Goal: Complete application form

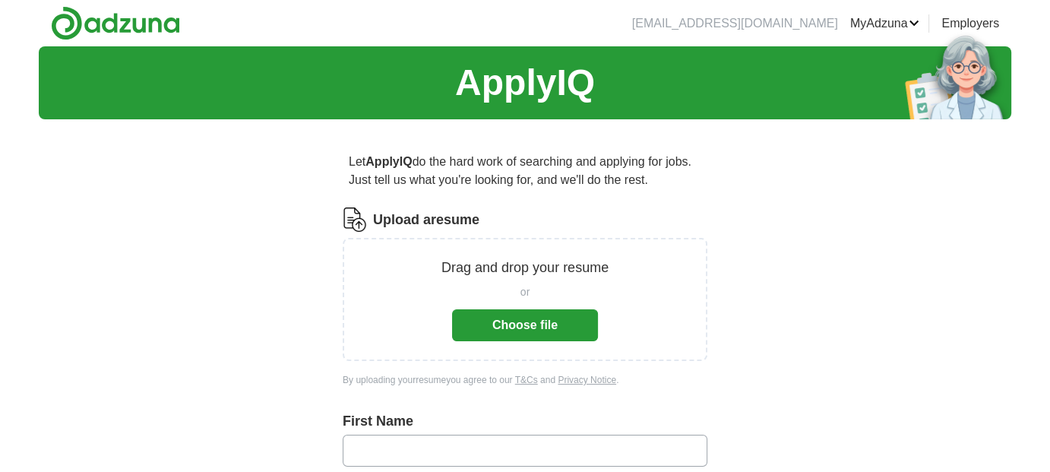
click at [514, 337] on button "Choose file" at bounding box center [525, 325] width 146 height 32
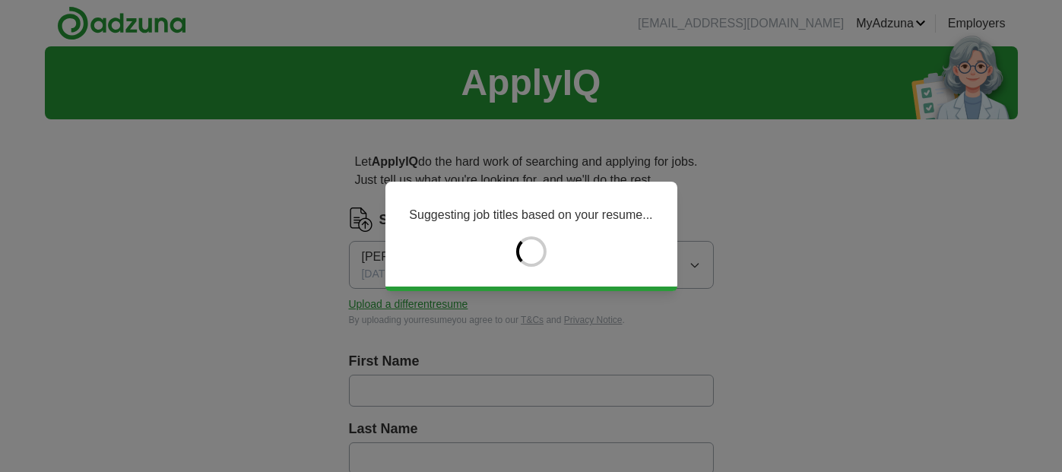
type input "****"
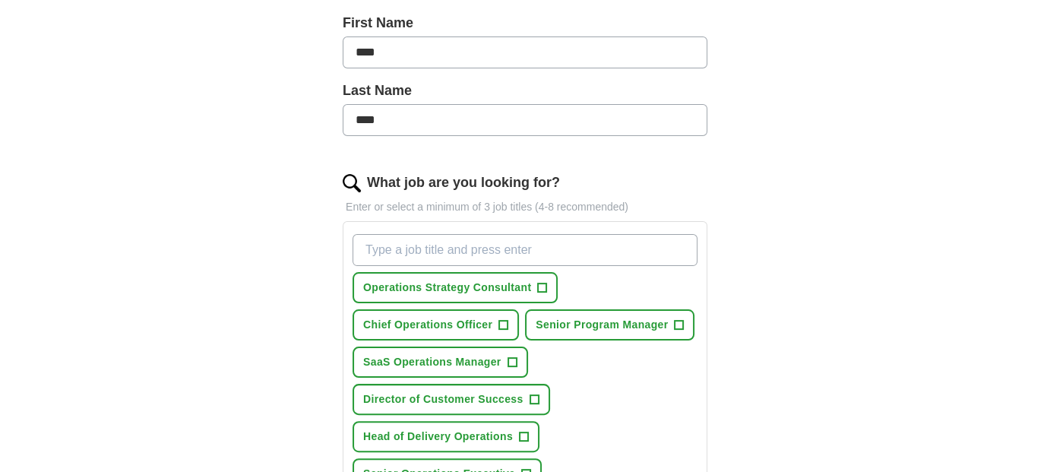
scroll to position [380, 0]
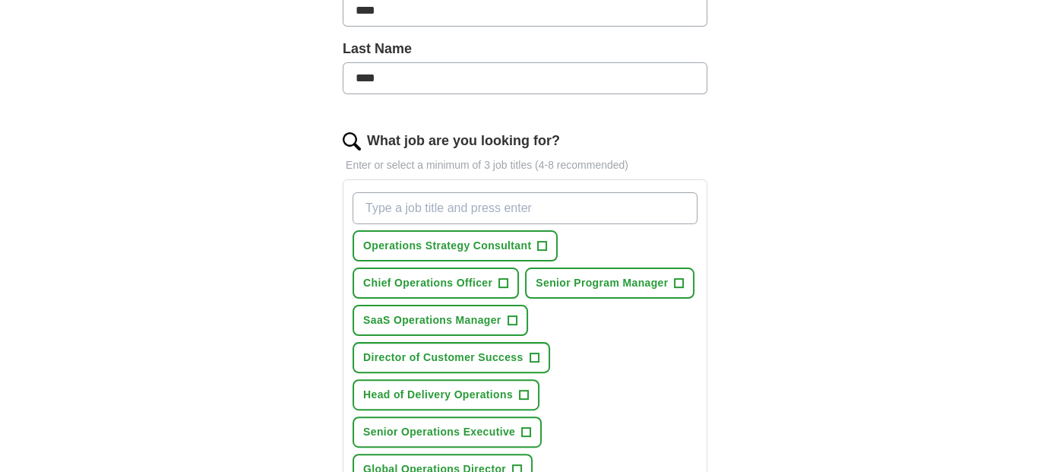
click at [372, 205] on input "What job are you looking for?" at bounding box center [525, 208] width 345 height 32
type input "VP of Operations"
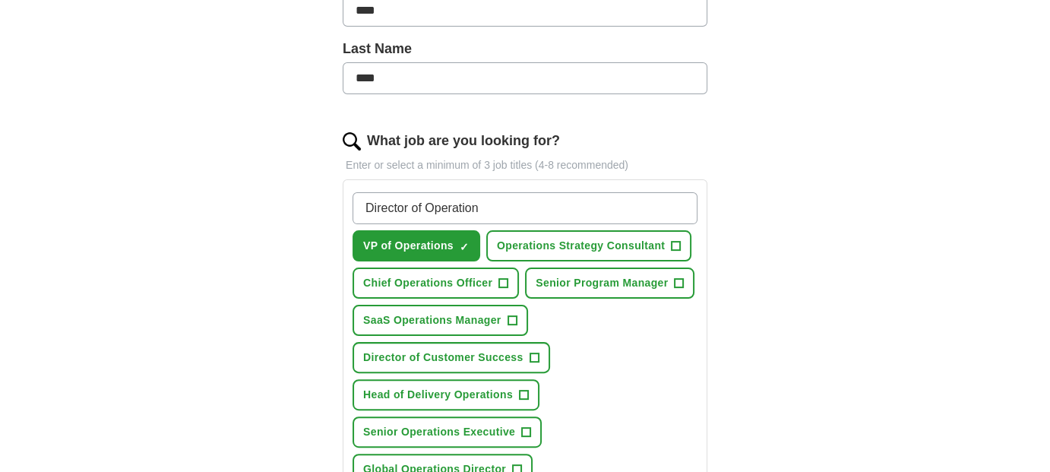
type input "Director of Operations"
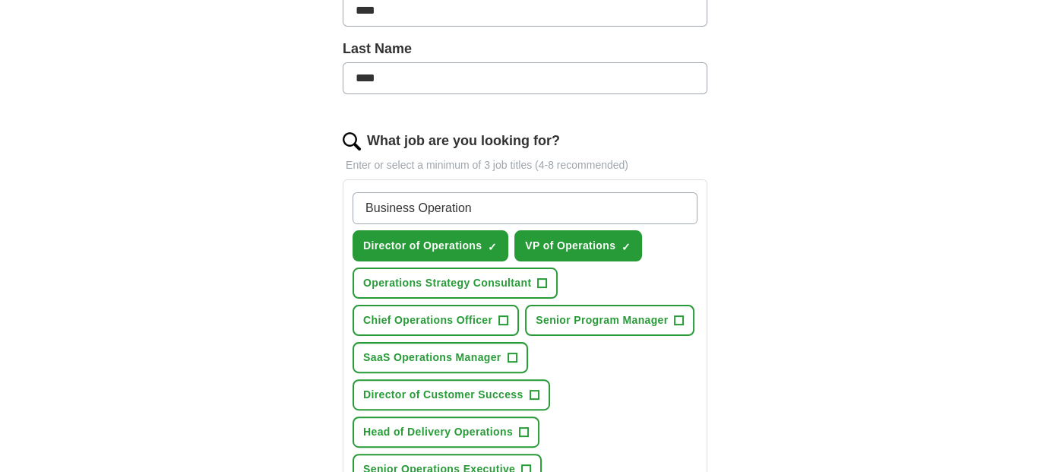
type input "Business Operations"
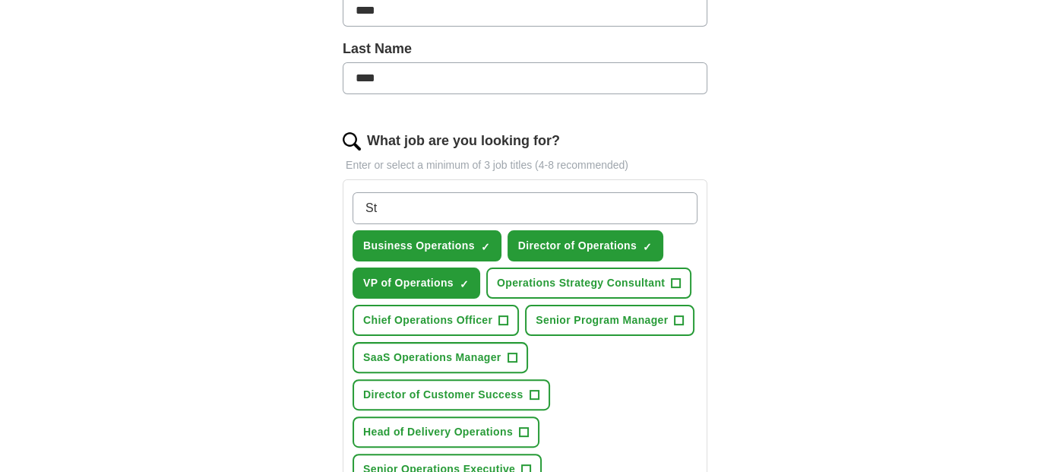
type input "S"
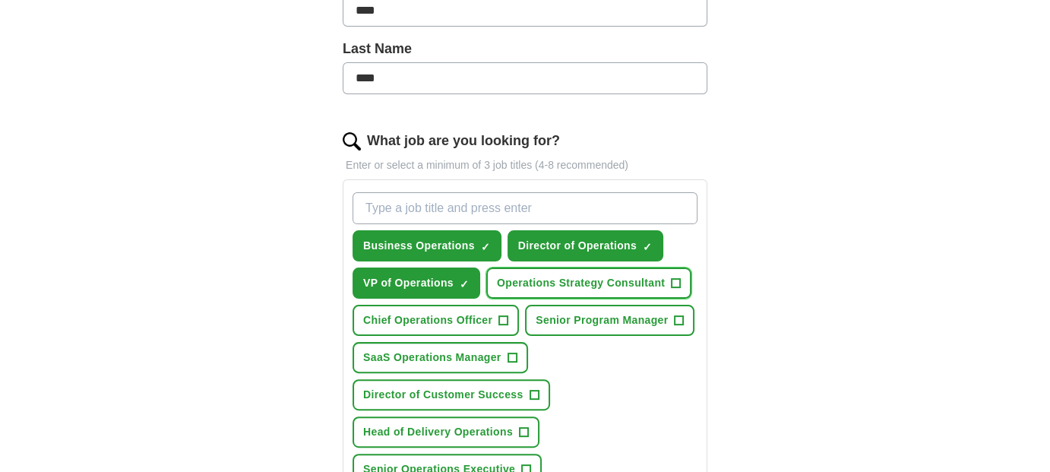
click at [673, 277] on span "+" at bounding box center [676, 283] width 9 height 12
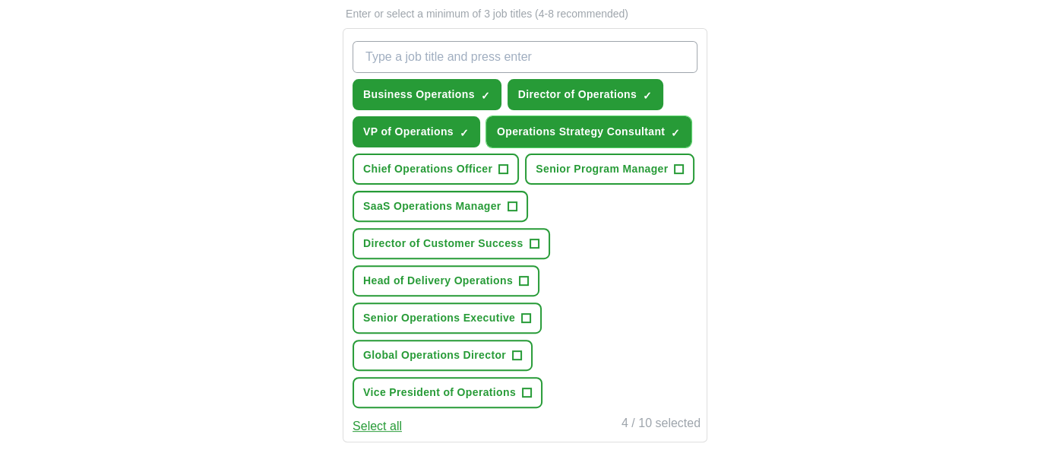
scroll to position [532, 0]
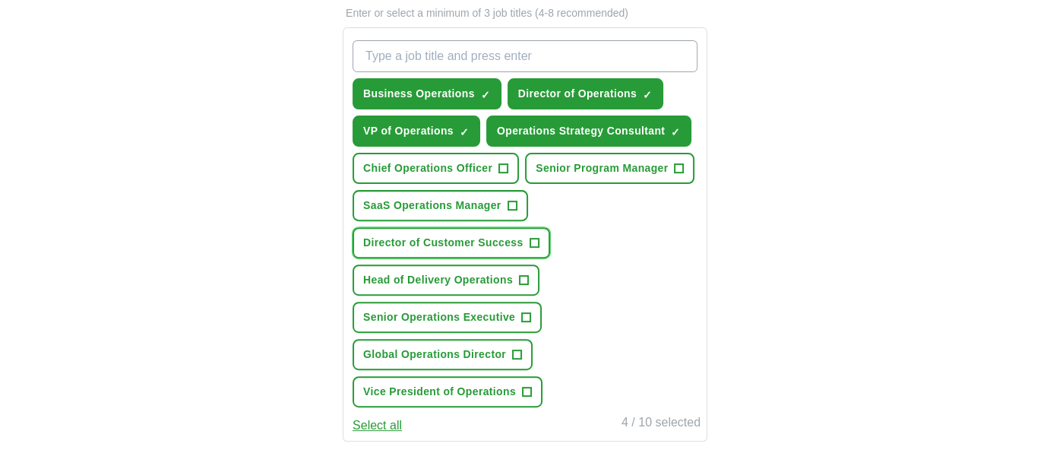
click at [533, 237] on span "+" at bounding box center [534, 243] width 9 height 12
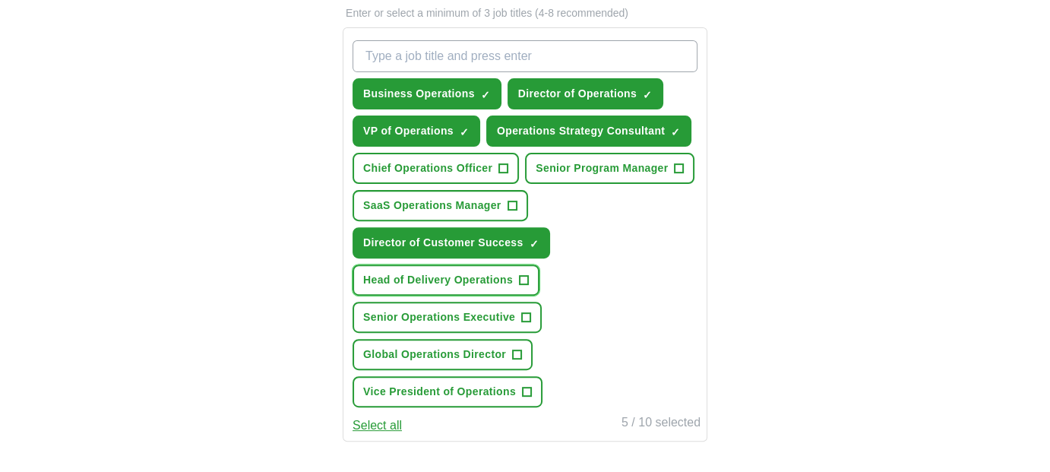
click at [524, 274] on span "+" at bounding box center [523, 280] width 9 height 12
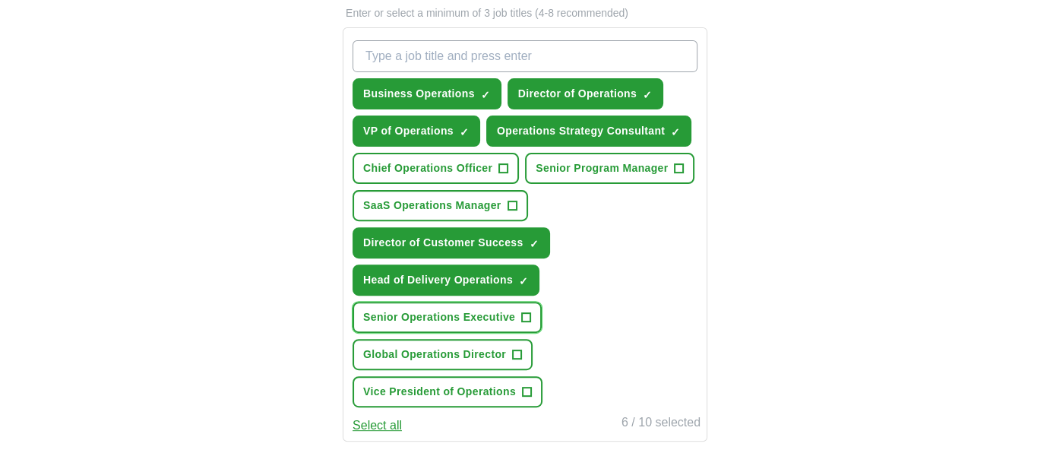
click at [529, 312] on span "+" at bounding box center [526, 318] width 9 height 12
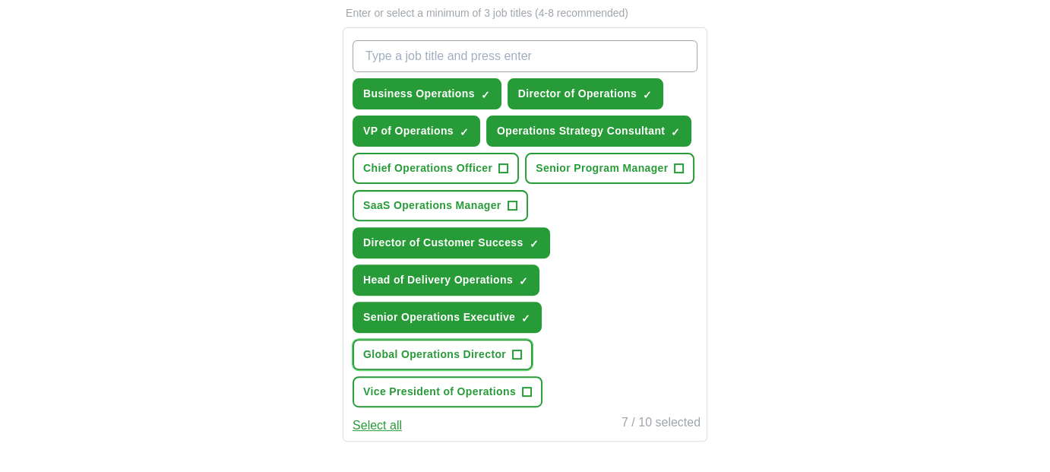
click at [519, 349] on span "+" at bounding box center [517, 355] width 9 height 12
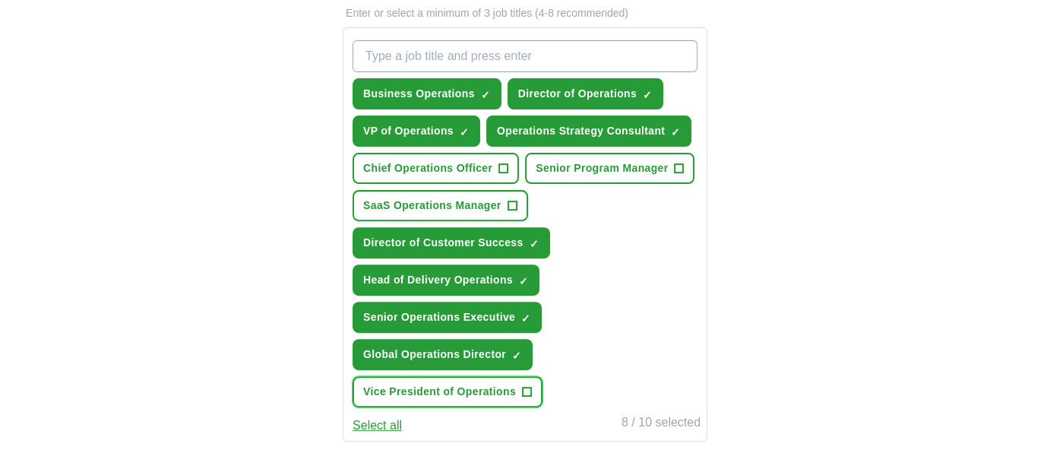
click at [526, 386] on span "+" at bounding box center [526, 392] width 9 height 12
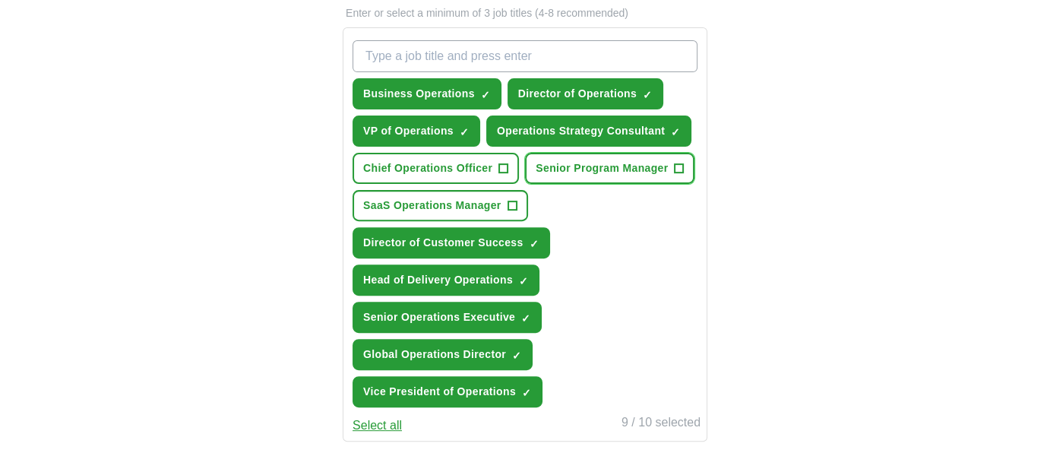
click at [677, 163] on span "+" at bounding box center [679, 169] width 9 height 12
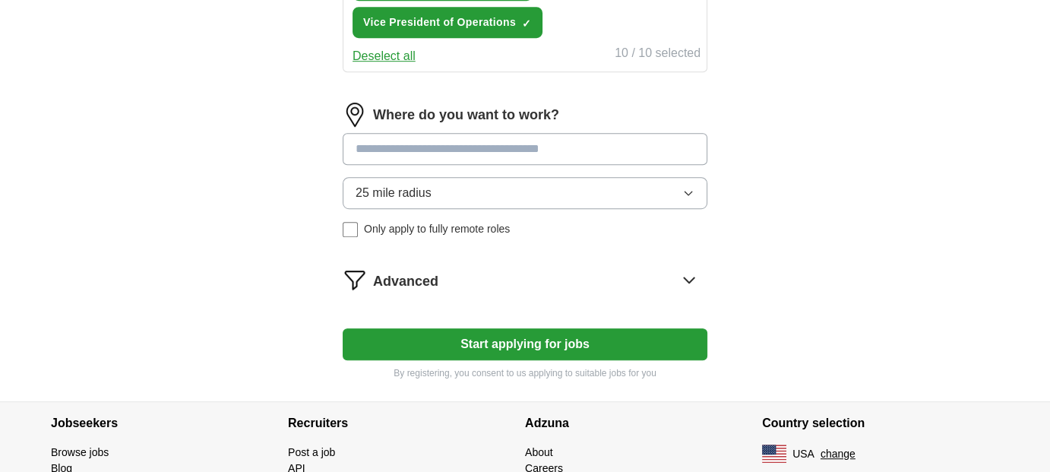
scroll to position [912, 0]
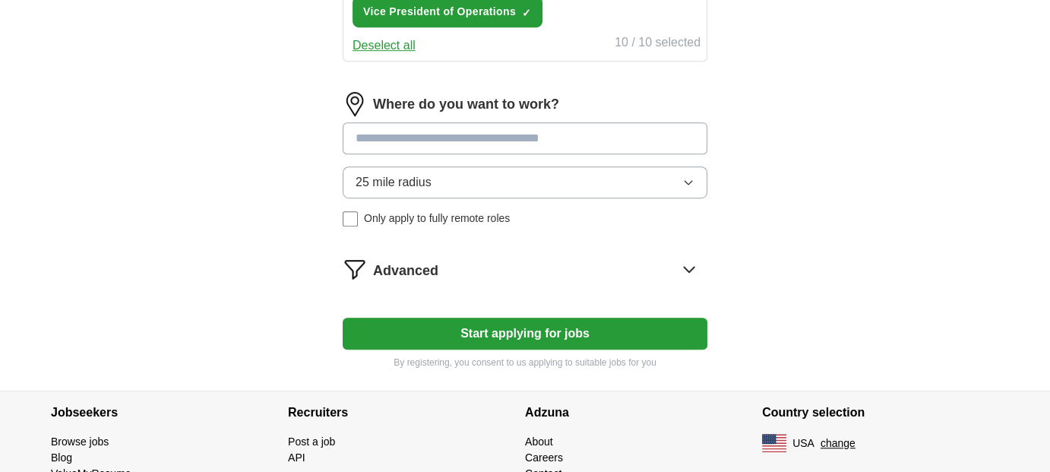
click at [387, 129] on input at bounding box center [525, 138] width 365 height 32
type input "*****"
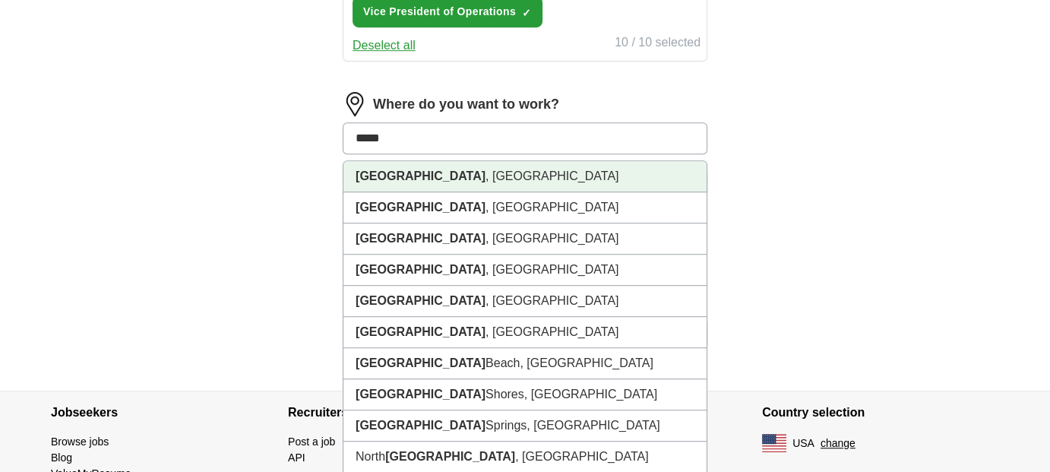
click at [418, 166] on li "[GEOGRAPHIC_DATA] , [GEOGRAPHIC_DATA]" at bounding box center [524, 176] width 363 height 31
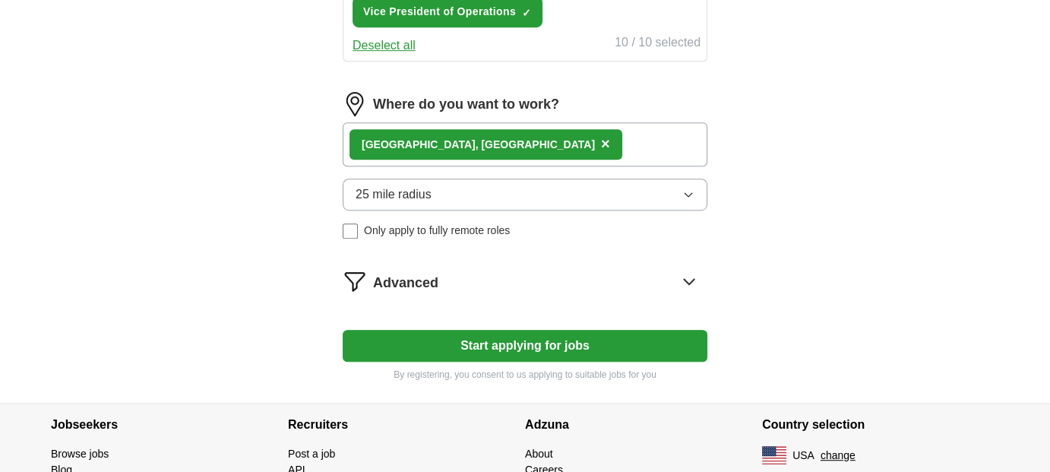
click at [444, 194] on button "25 mile radius" at bounding box center [525, 195] width 365 height 32
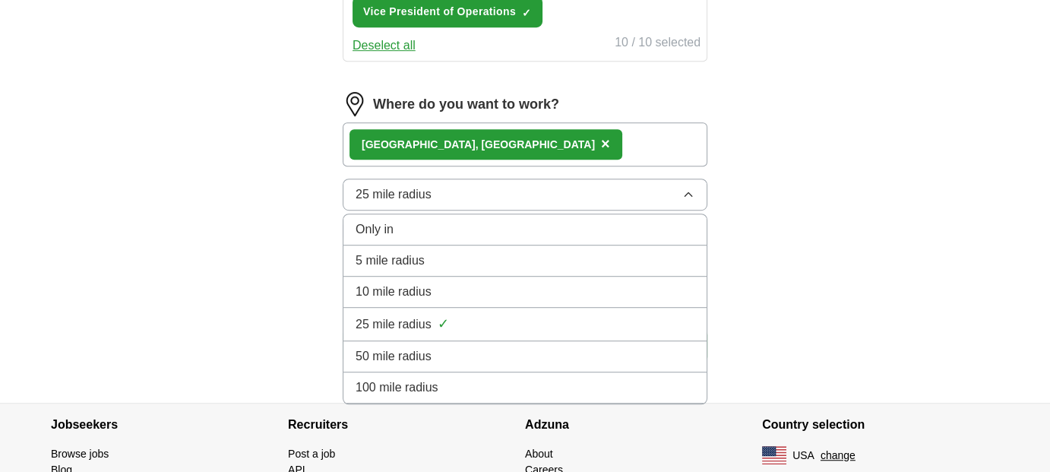
click at [443, 194] on button "25 mile radius" at bounding box center [525, 195] width 365 height 32
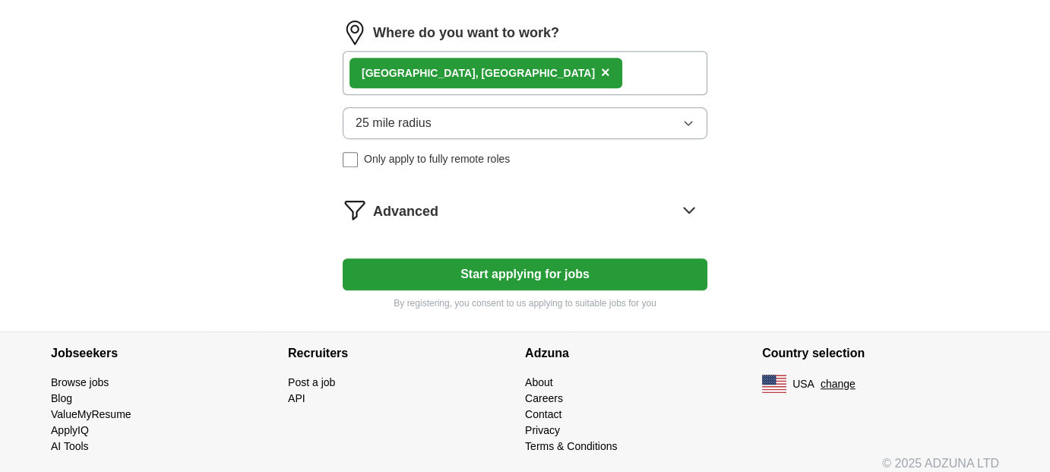
scroll to position [985, 0]
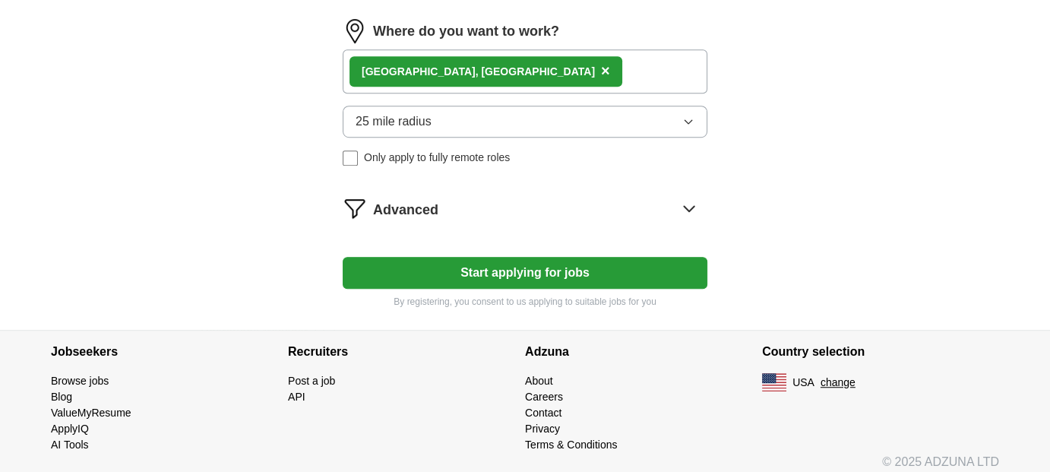
click at [524, 265] on button "Start applying for jobs" at bounding box center [525, 273] width 365 height 32
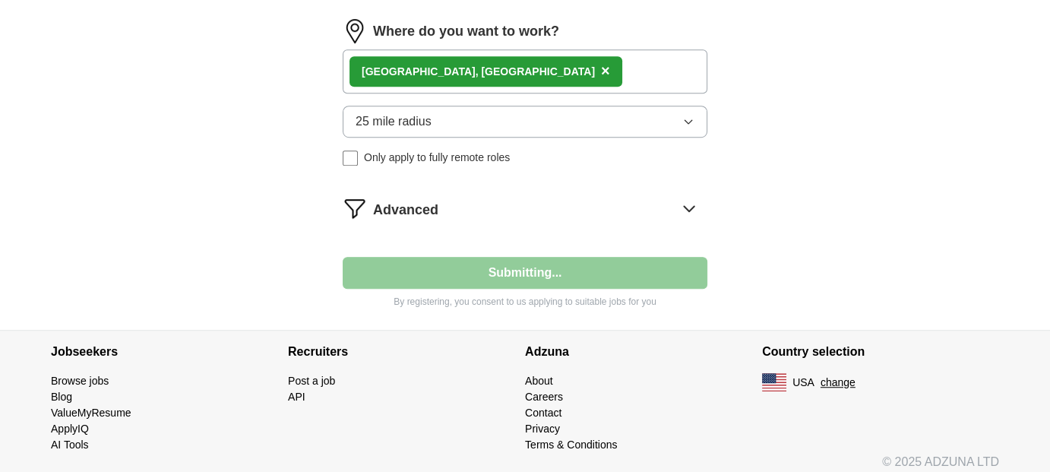
select select "**"
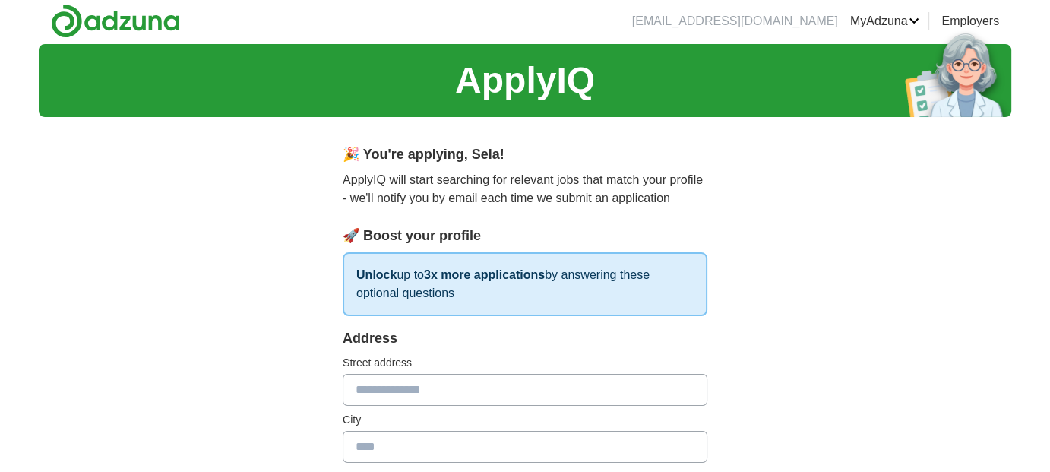
scroll to position [0, 0]
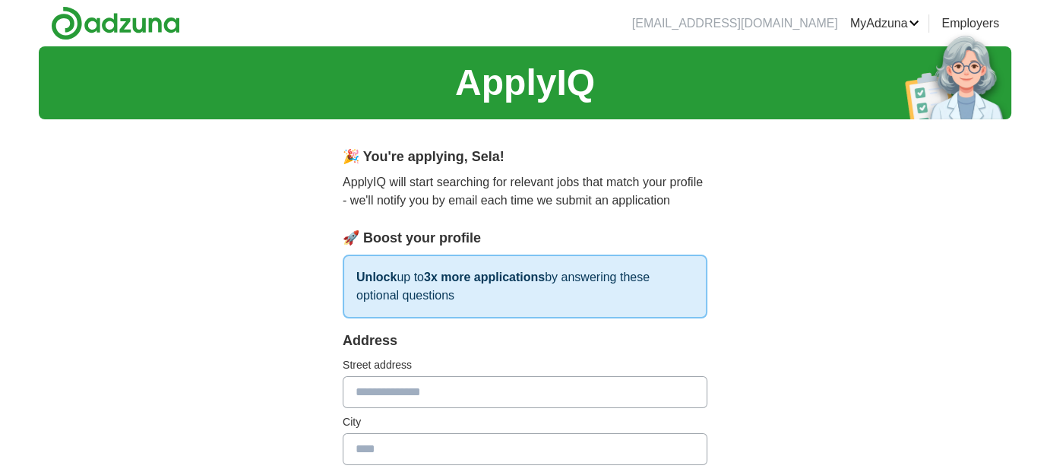
click at [379, 392] on input "text" at bounding box center [525, 392] width 365 height 32
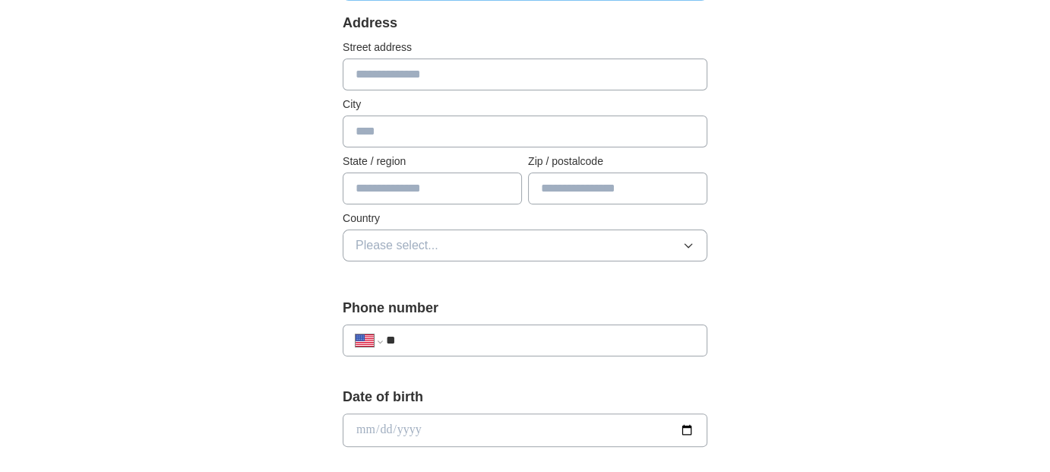
scroll to position [380, 0]
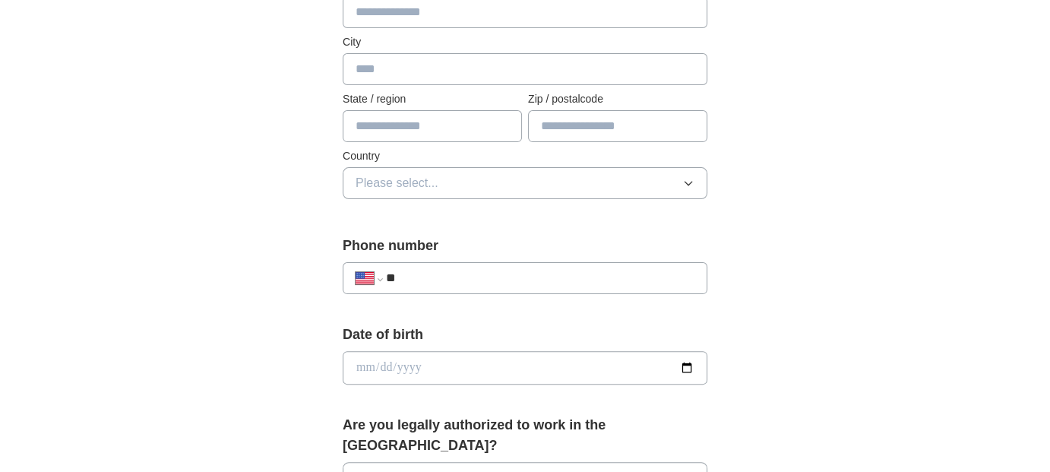
click at [419, 273] on input "**" at bounding box center [540, 278] width 309 height 18
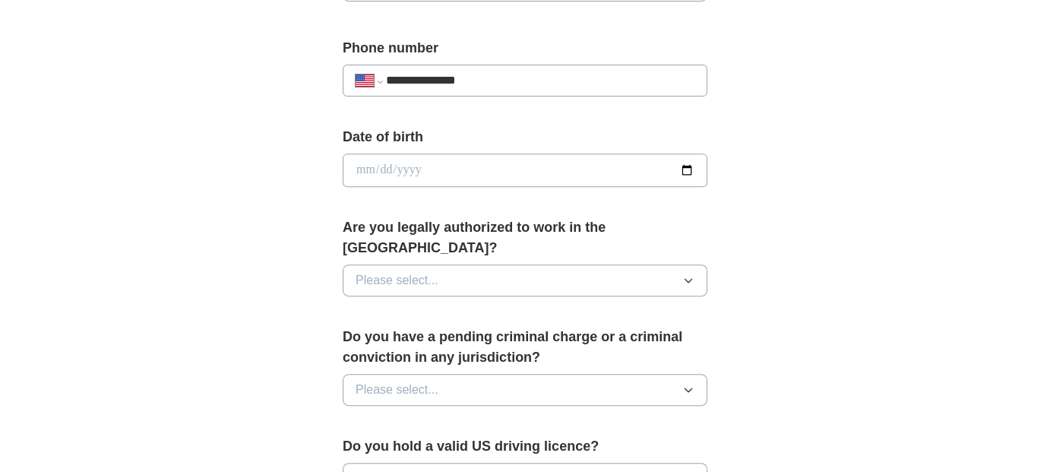
scroll to position [608, 0]
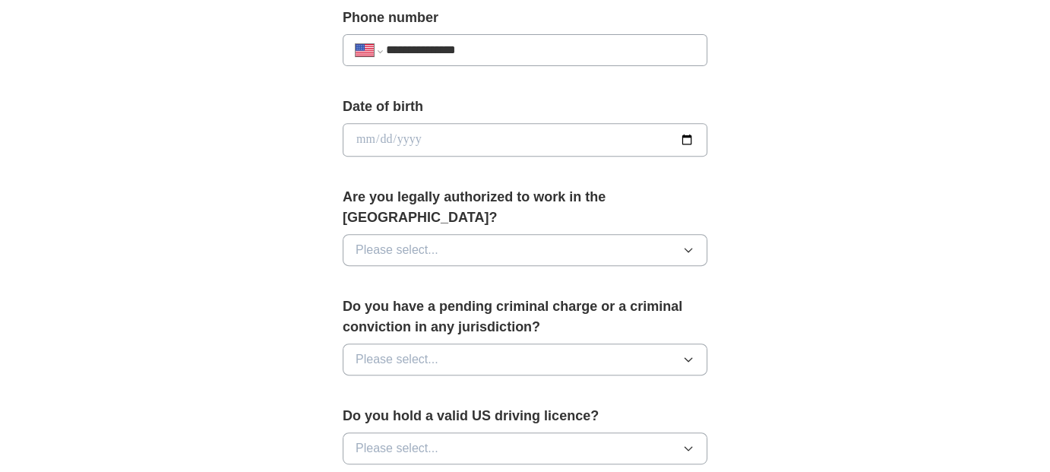
type input "**********"
click at [447, 234] on button "Please select..." at bounding box center [525, 250] width 365 height 32
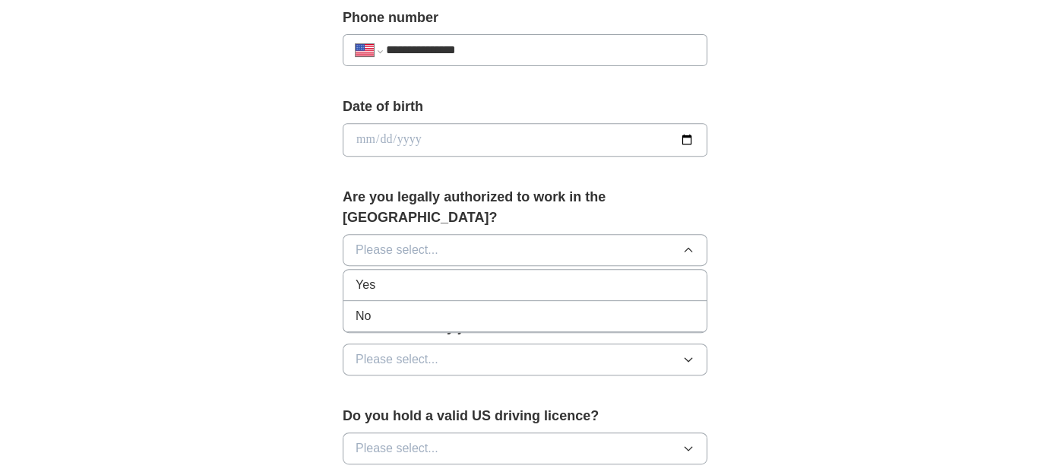
click at [409, 276] on div "Yes" at bounding box center [525, 285] width 339 height 18
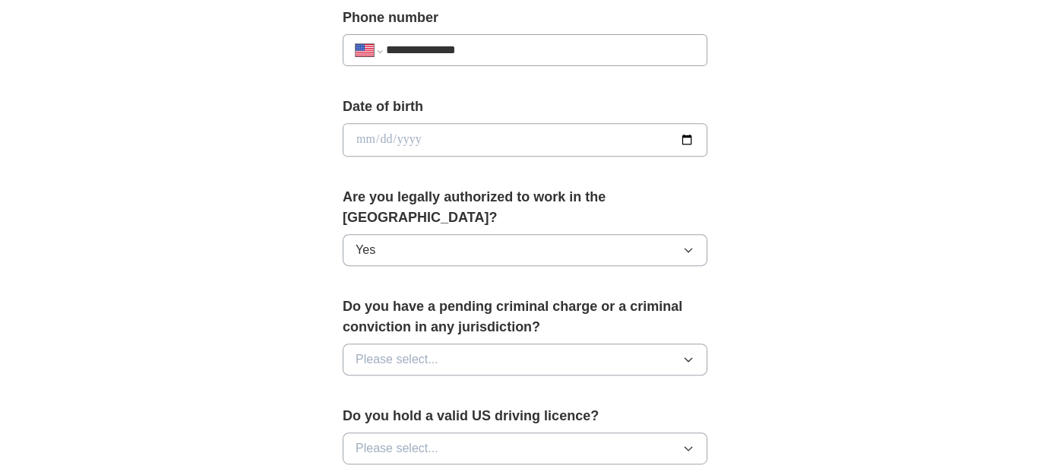
click at [424, 350] on span "Please select..." at bounding box center [397, 359] width 83 height 18
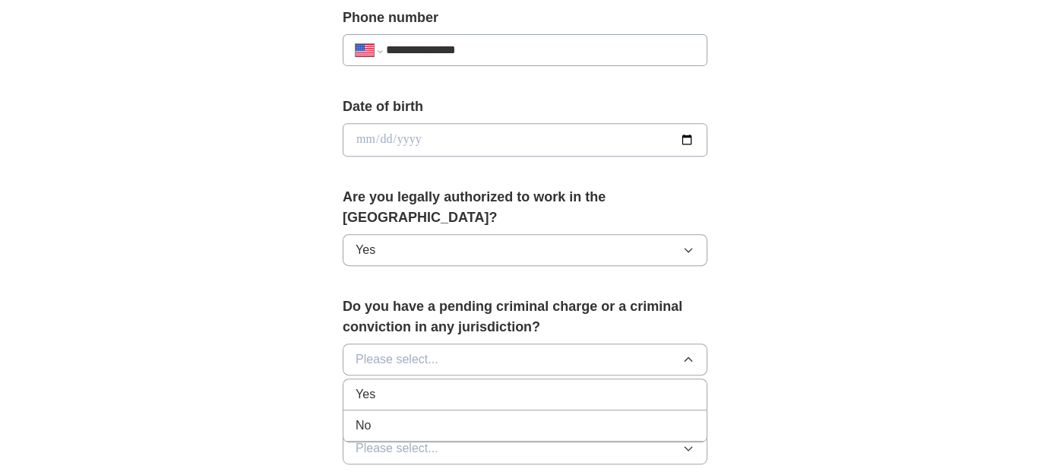
click at [390, 416] on div "No" at bounding box center [525, 425] width 339 height 18
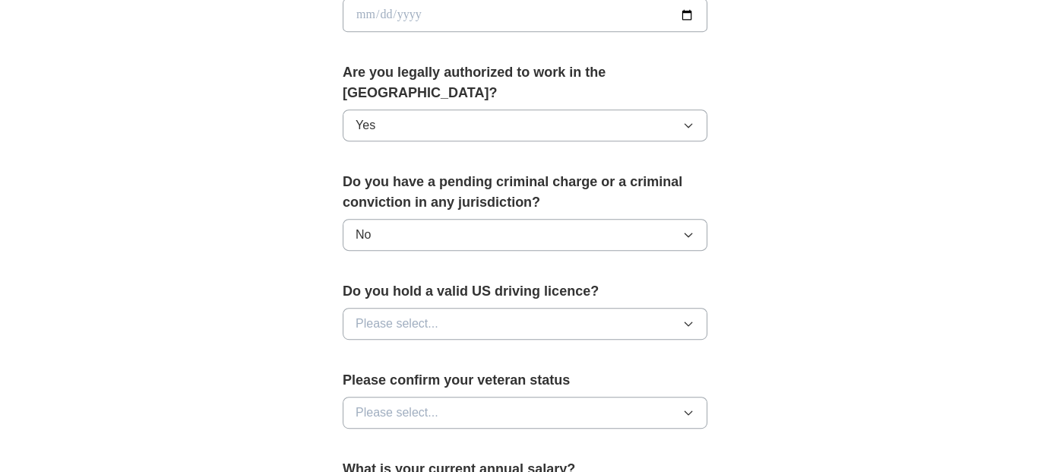
scroll to position [760, 0]
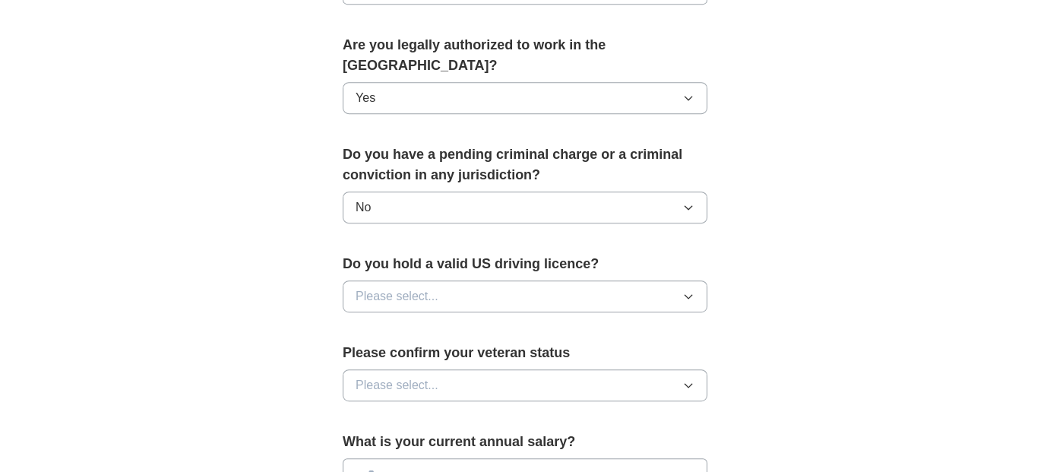
click at [415, 287] on span "Please select..." at bounding box center [397, 296] width 83 height 18
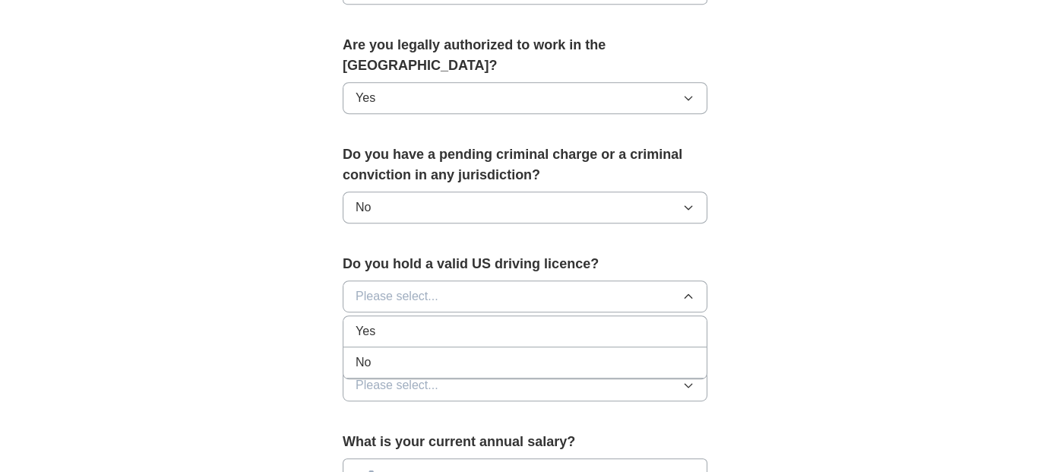
click at [376, 322] on div "Yes" at bounding box center [525, 331] width 339 height 18
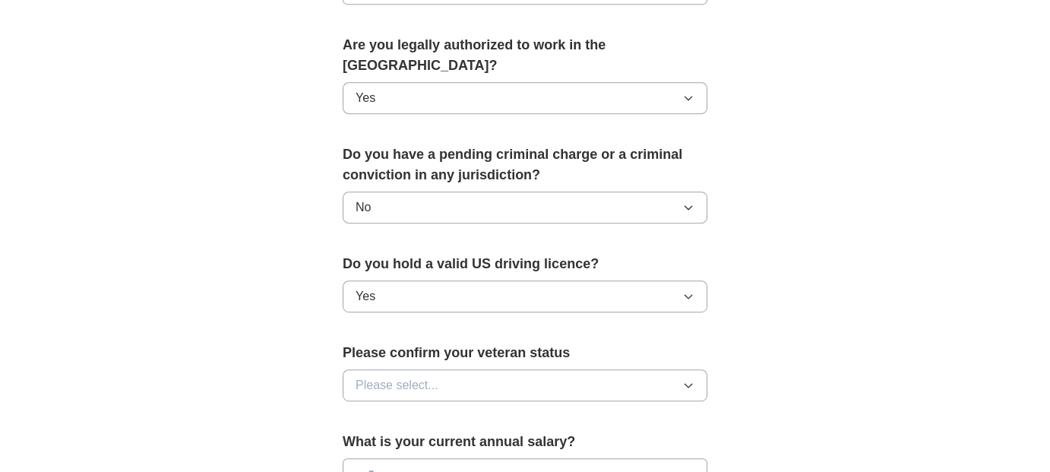
click at [415, 376] on span "Please select..." at bounding box center [397, 385] width 83 height 18
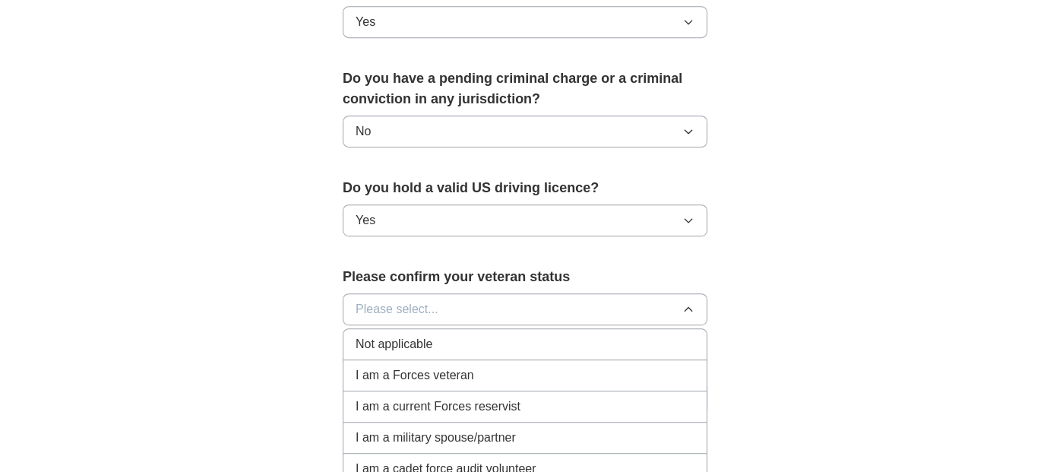
scroll to position [912, 0]
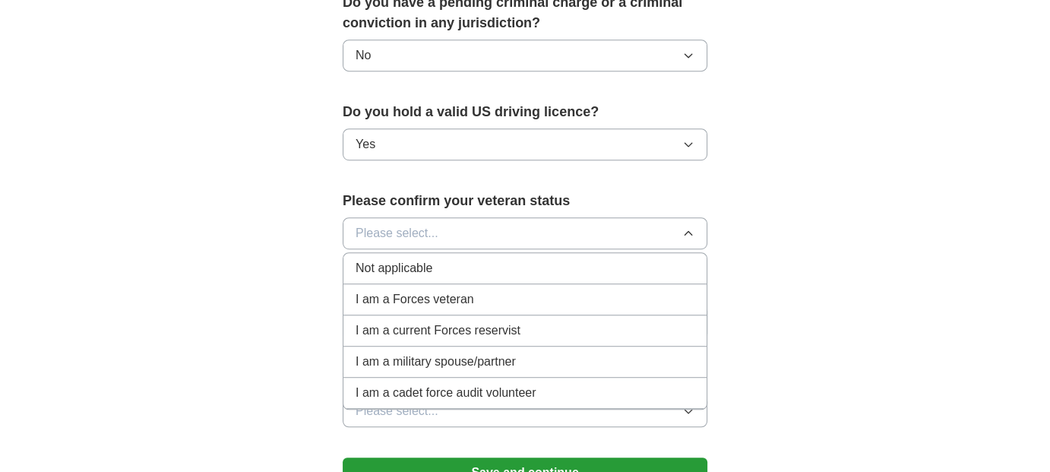
click at [395, 259] on span "Not applicable" at bounding box center [394, 268] width 77 height 18
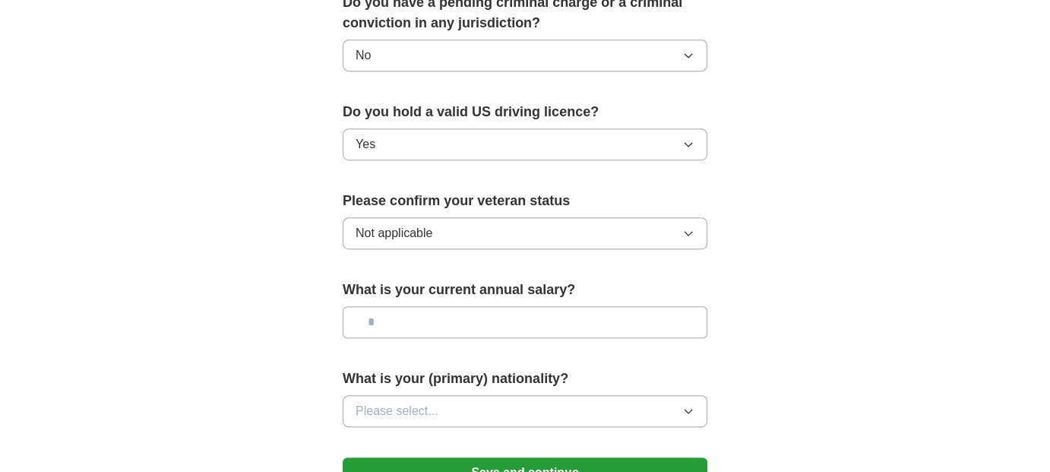
click at [407, 306] on input "text" at bounding box center [525, 322] width 365 height 32
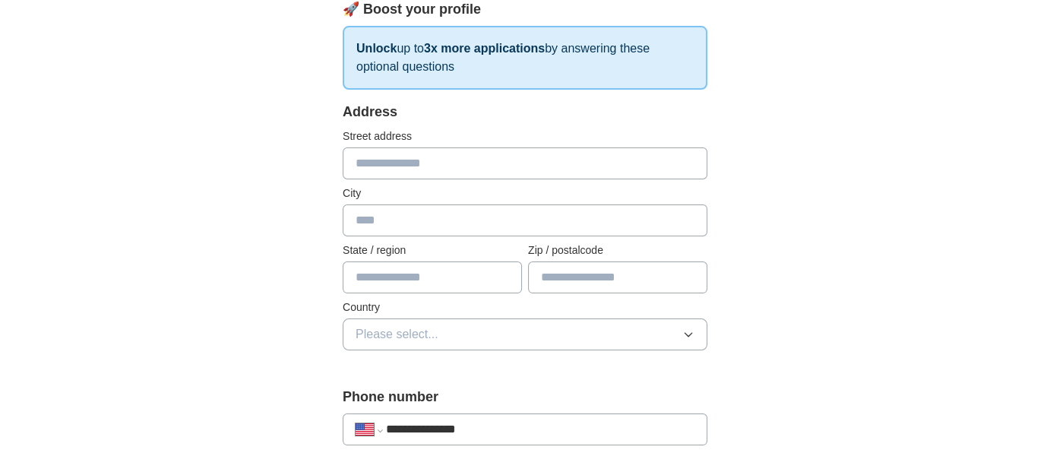
scroll to position [228, 0]
type input "********"
click at [371, 162] on input "text" at bounding box center [525, 164] width 365 height 32
type input "**********"
type input "********"
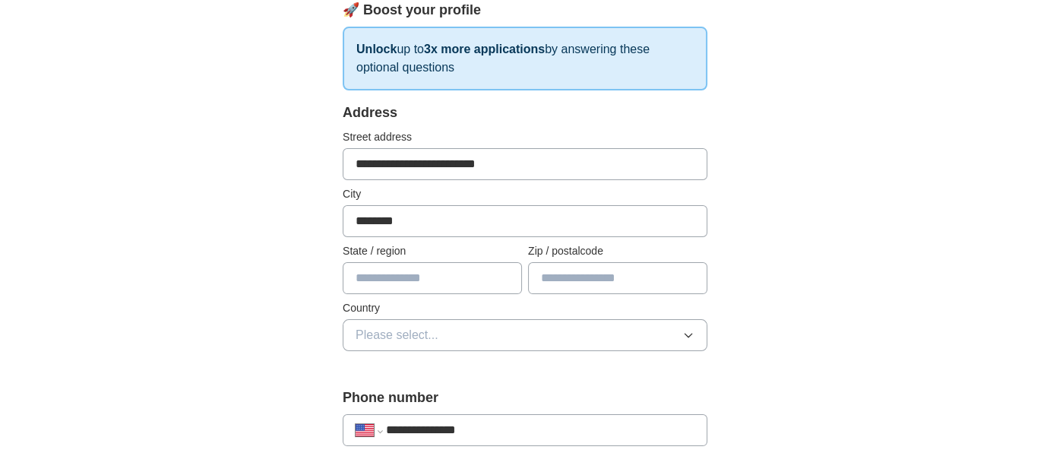
type input "**"
type input "*****"
click at [454, 321] on button "Please select..." at bounding box center [525, 335] width 365 height 32
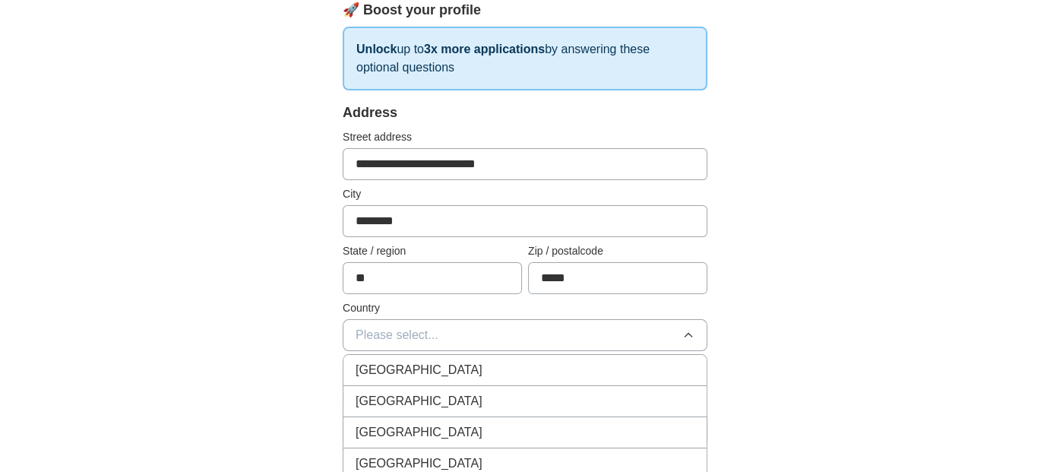
click at [453, 394] on div "[GEOGRAPHIC_DATA]" at bounding box center [525, 401] width 339 height 18
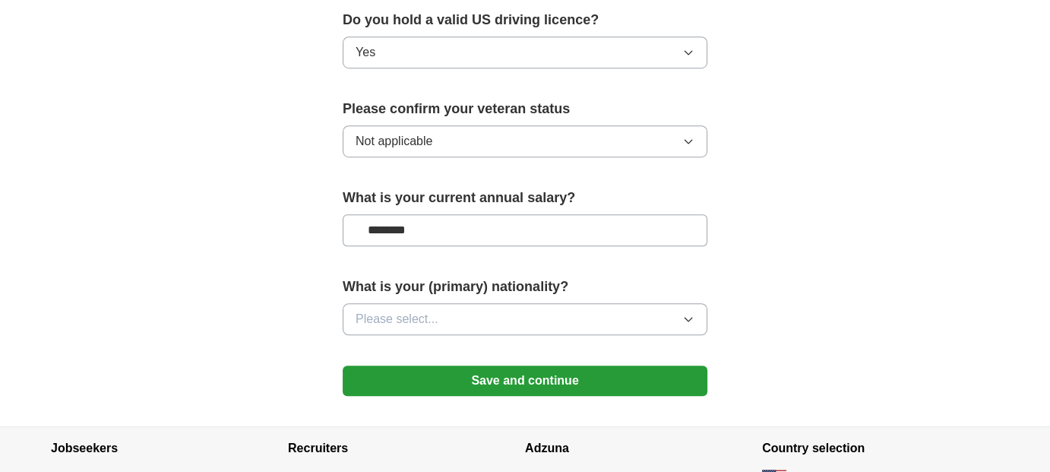
scroll to position [1085, 0]
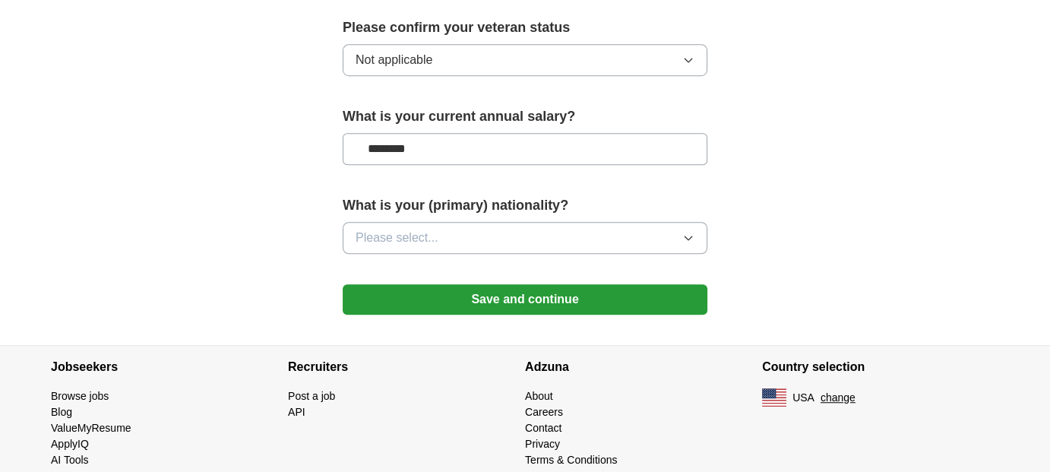
click at [689, 222] on button "Please select..." at bounding box center [525, 238] width 365 height 32
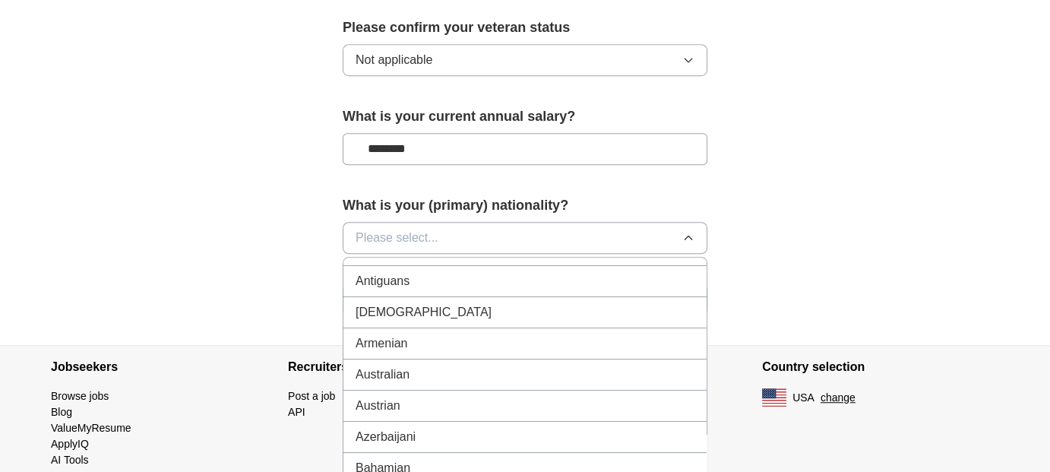
scroll to position [0, 0]
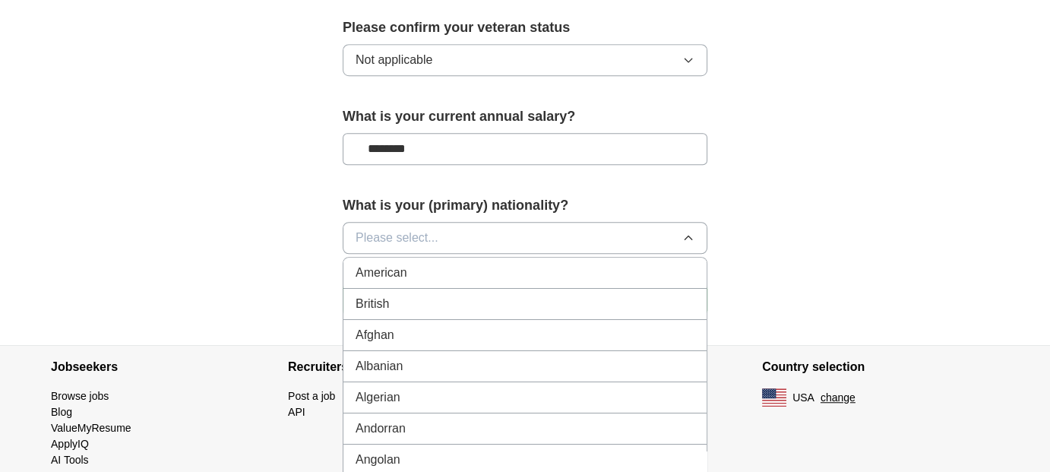
click at [414, 264] on div "American" at bounding box center [525, 273] width 339 height 18
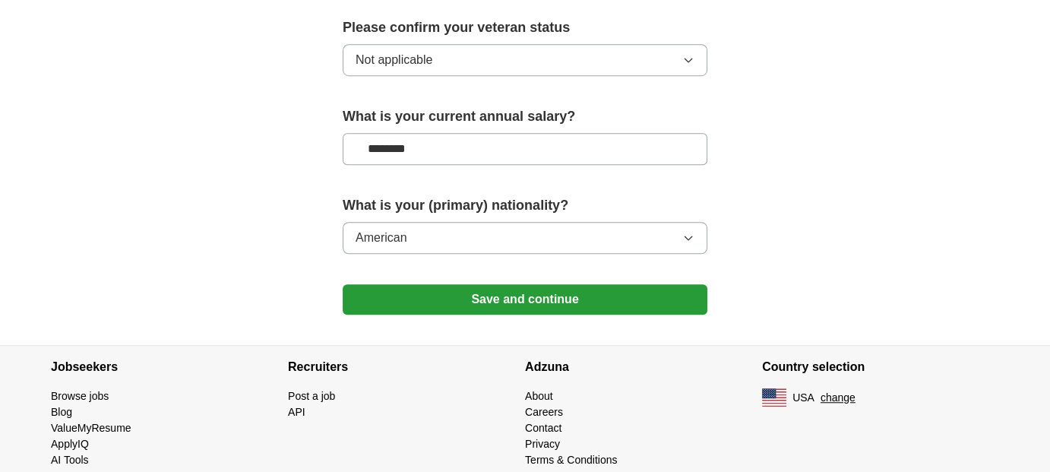
click at [540, 284] on button "Save and continue" at bounding box center [525, 299] width 365 height 30
